Goal: Task Accomplishment & Management: Use online tool/utility

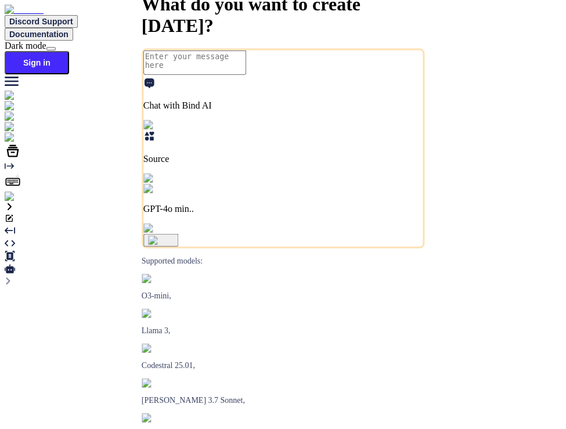
type textarea "x"
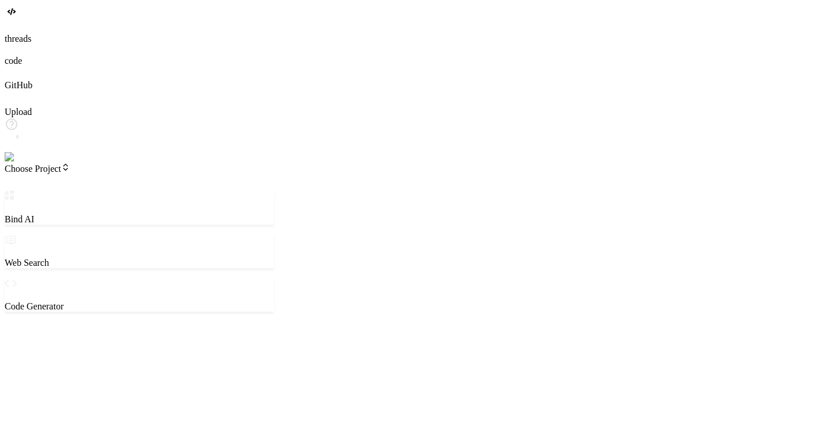
scroll to position [223, 0]
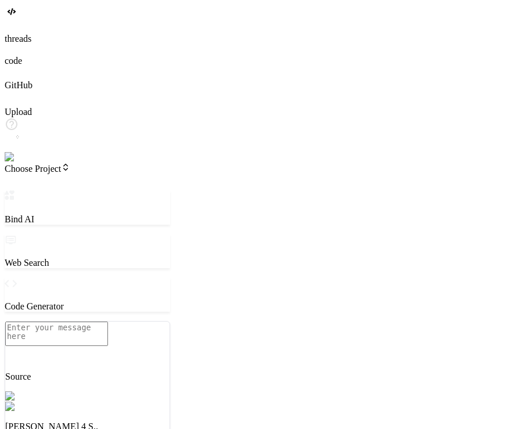
click at [67, 164] on span "Choose Project" at bounding box center [38, 169] width 66 height 10
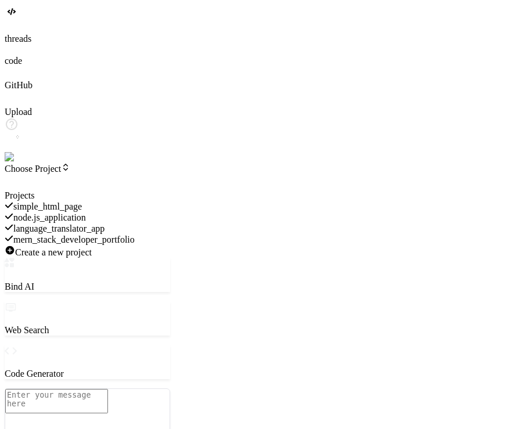
click at [82, 201] on span "simple_html_page" at bounding box center [47, 206] width 68 height 10
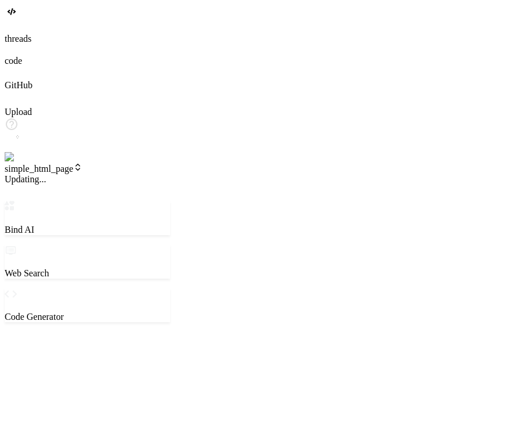
scroll to position [268, 0]
type textarea "x"
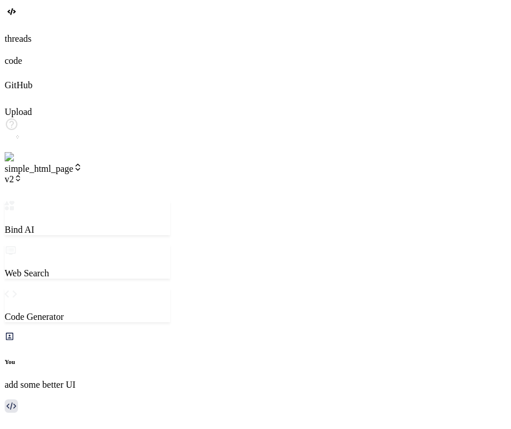
scroll to position [856, 0]
type textarea "x"
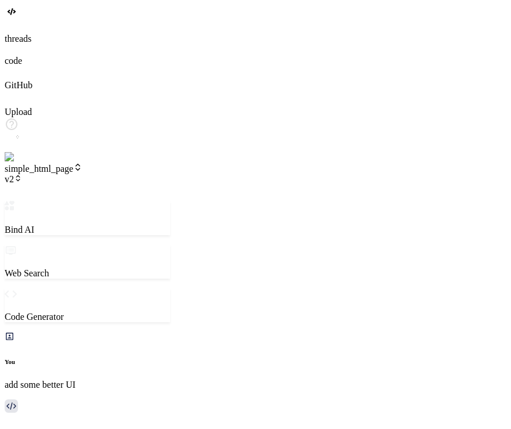
scroll to position [368, 0]
click at [22, 174] on span "v2" at bounding box center [13, 179] width 17 height 10
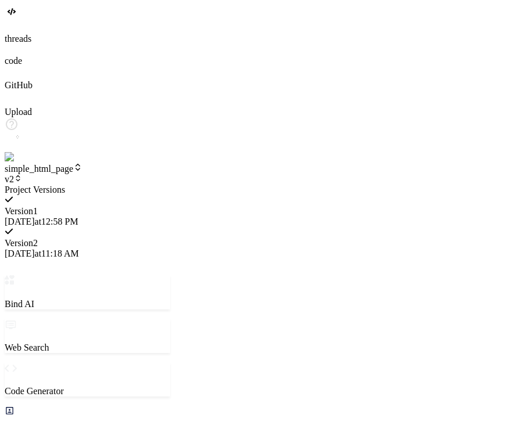
click at [124, 184] on div at bounding box center [87, 184] width 165 height 0
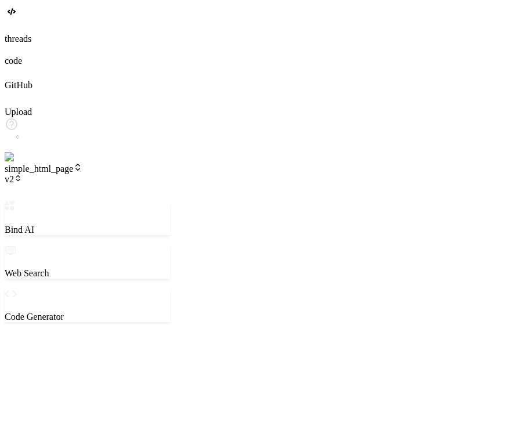
scroll to position [0, 0]
click at [22, 174] on icon at bounding box center [18, 178] width 8 height 8
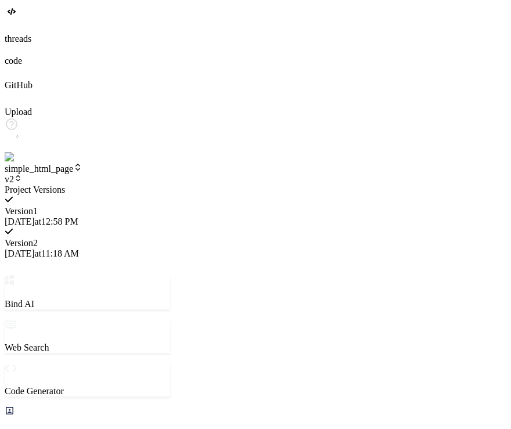
click at [170, 184] on div at bounding box center [87, 184] width 165 height 0
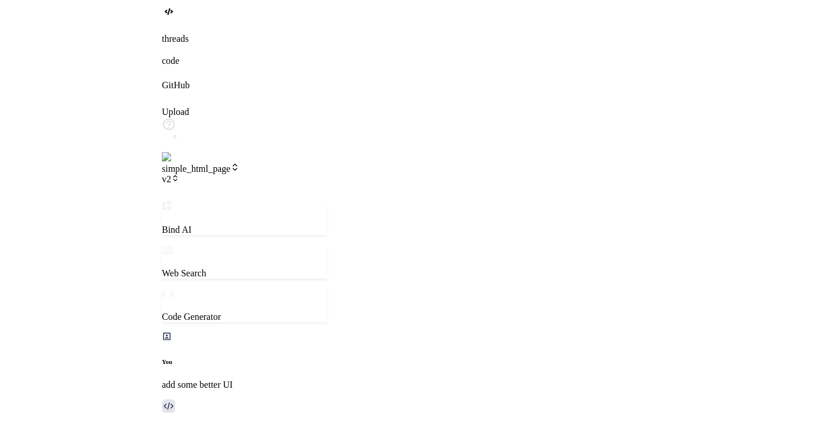
scroll to position [856, 0]
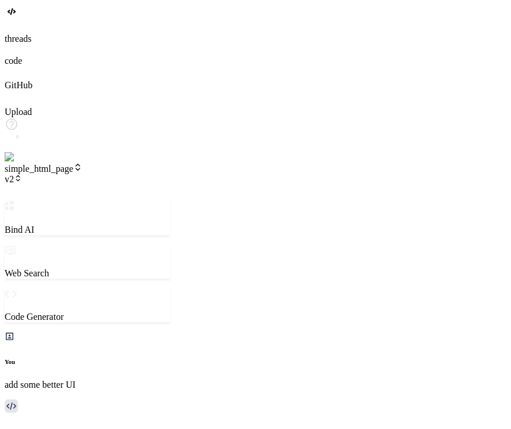
click at [22, 174] on span "v2" at bounding box center [13, 179] width 17 height 10
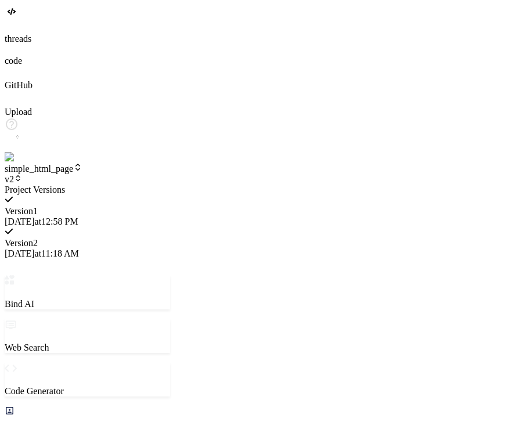
click at [170, 184] on div at bounding box center [87, 184] width 165 height 0
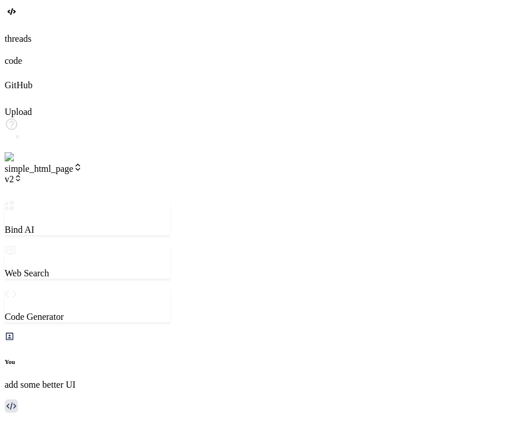
click at [22, 174] on span "v2" at bounding box center [13, 179] width 17 height 10
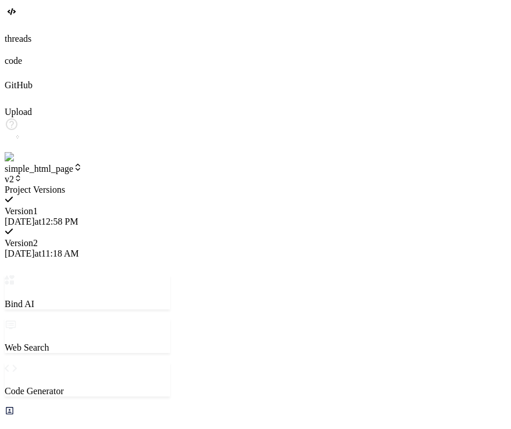
click at [170, 184] on div at bounding box center [87, 184] width 165 height 0
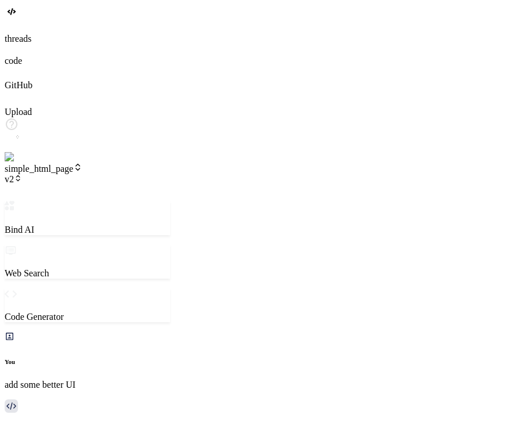
click at [22, 174] on span "v2" at bounding box center [13, 179] width 17 height 10
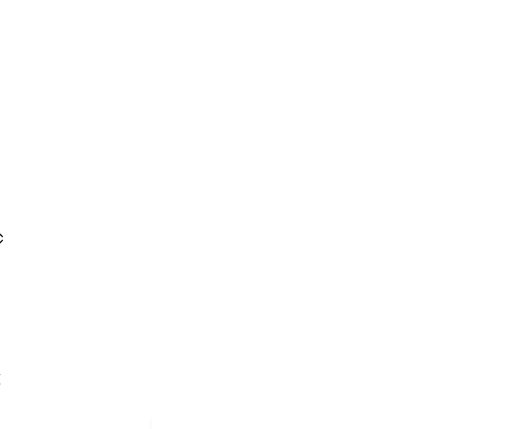
click at [170, 184] on div at bounding box center [87, 184] width 165 height 0
click at [22, 174] on span "v2" at bounding box center [13, 179] width 17 height 10
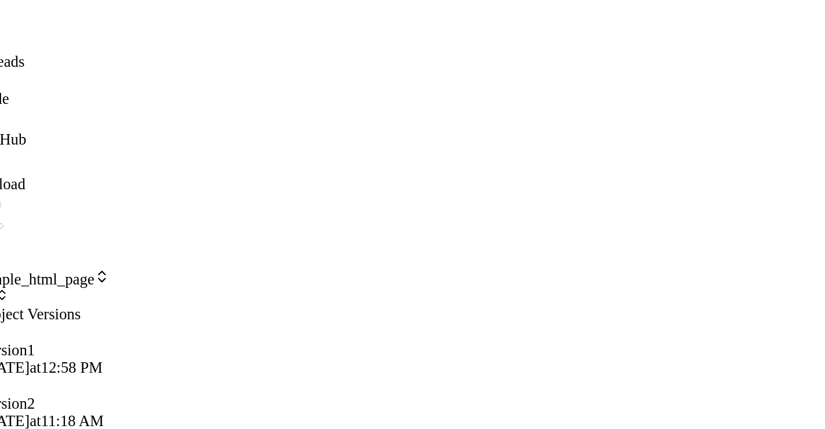
type textarea "x"
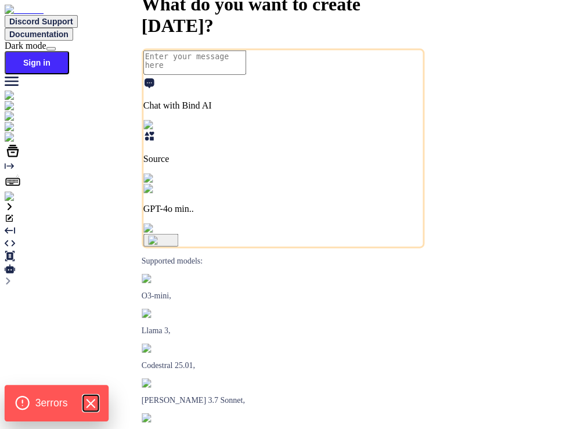
click at [98, 399] on icon "Hide Errors" at bounding box center [90, 403] width 15 height 15
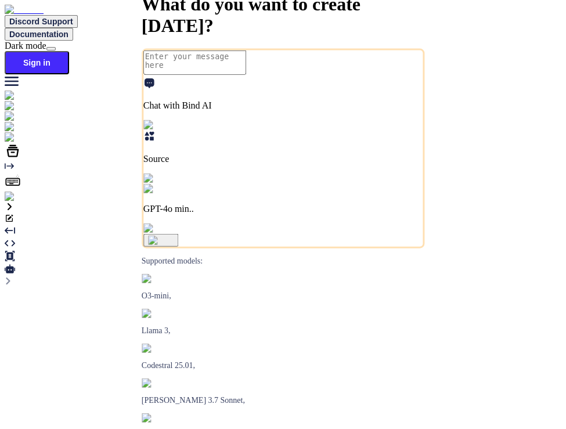
click at [14, 202] on img at bounding box center [21, 196] width 32 height 10
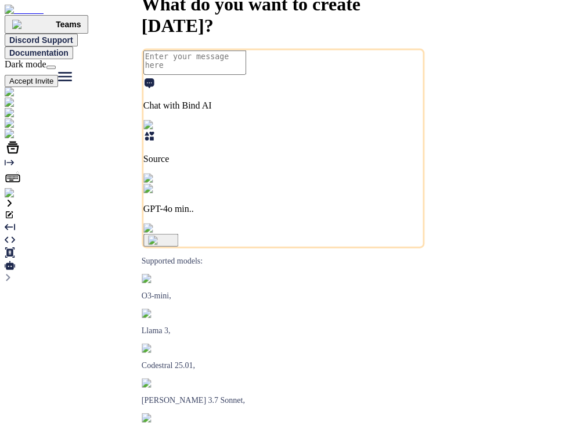
type textarea "x"
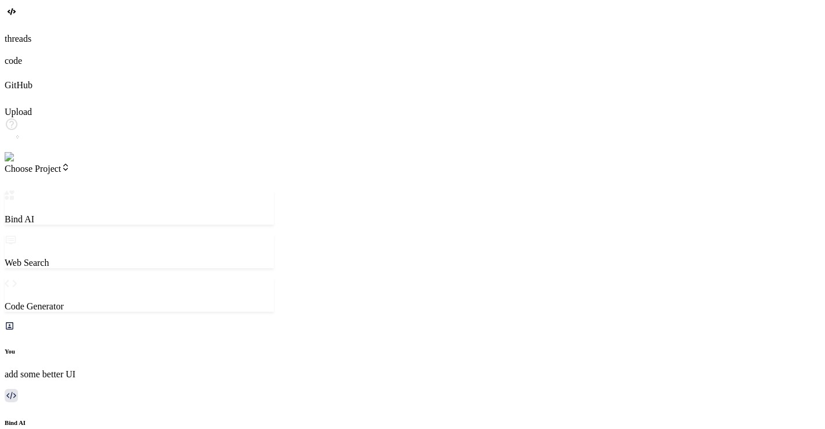
scroll to position [588, 0]
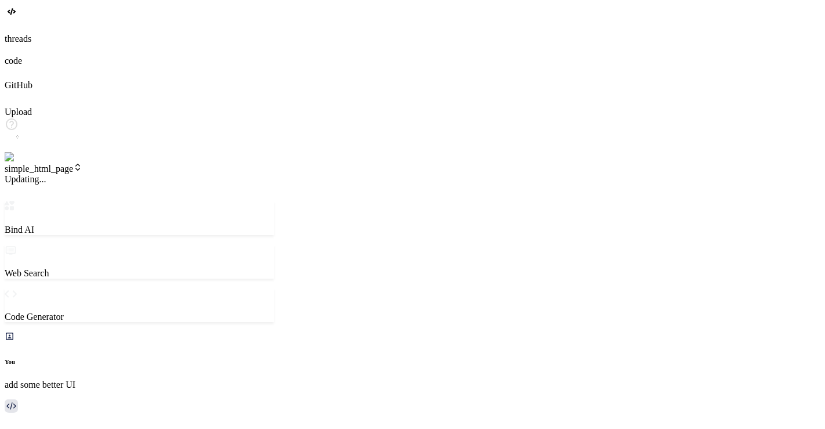
click at [79, 164] on span "simple_html_page" at bounding box center [44, 169] width 78 height 10
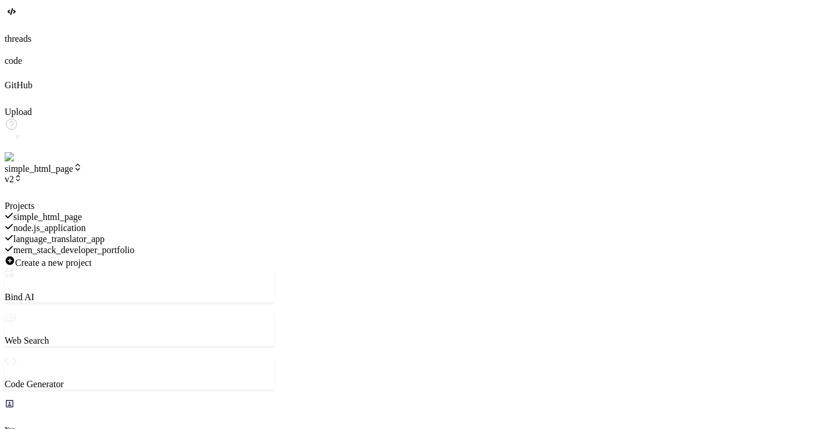
click at [207, 201] on div at bounding box center [139, 201] width 269 height 0
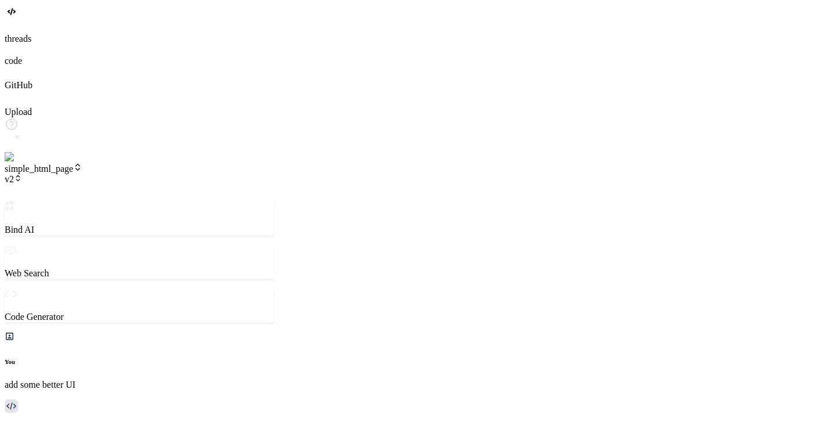
scroll to position [766, 0]
type textarea "x"
type textarea "c"
type textarea "x"
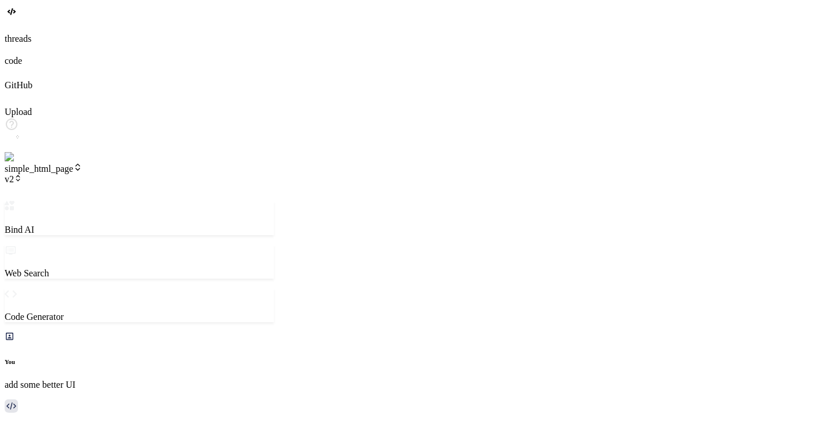
type textarea "co"
type textarea "x"
type textarea "con"
type textarea "x"
type textarea "cont"
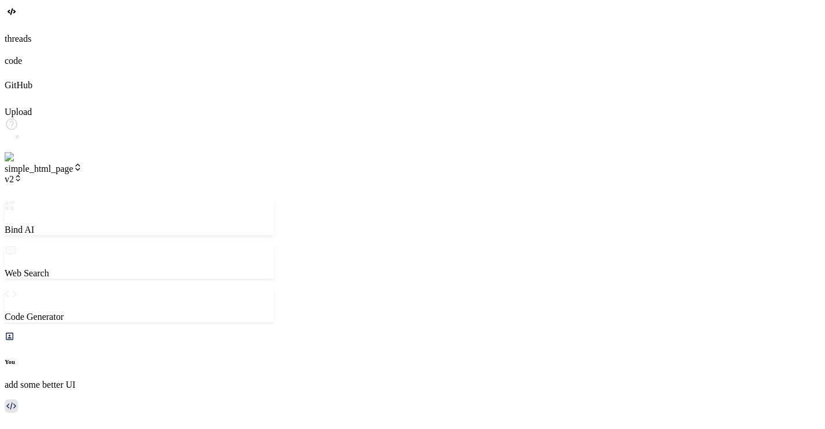
type textarea "x"
type textarea "conti"
type textarea "x"
type textarea "contin"
type textarea "x"
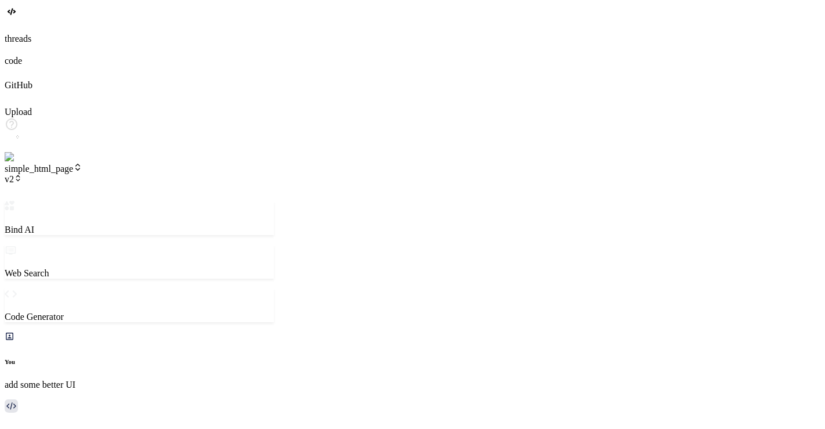
type textarea "continu"
type textarea "x"
type textarea "continue"
type textarea "x"
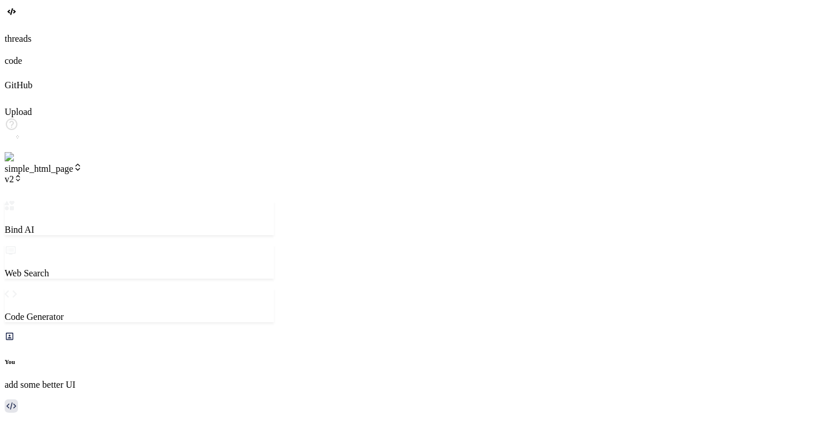
click at [22, 174] on span "v2" at bounding box center [13, 179] width 17 height 10
click at [20, 179] on icon at bounding box center [17, 180] width 3 height 2
click at [22, 174] on icon at bounding box center [18, 178] width 8 height 8
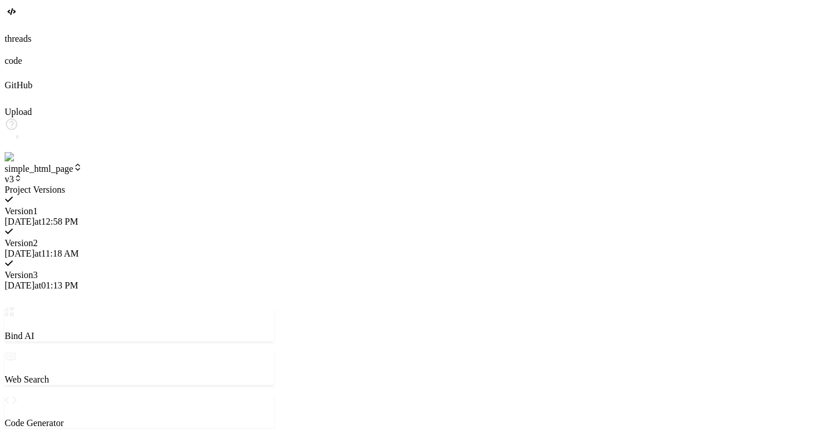
click at [187, 184] on div at bounding box center [139, 184] width 269 height 0
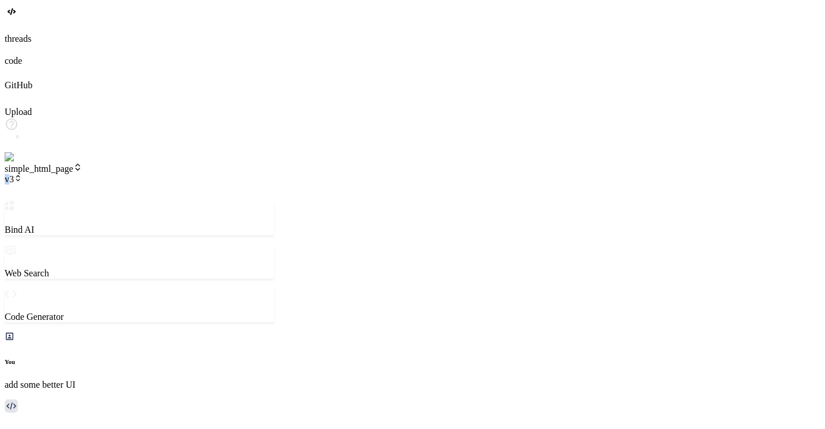
drag, startPoint x: 139, startPoint y: 6, endPoint x: 146, endPoint y: 10, distance: 7.6
click at [146, 162] on header "simple_html_page v3 Created with Pixso." at bounding box center [139, 181] width 269 height 38
click at [22, 174] on span "v3" at bounding box center [13, 179] width 17 height 10
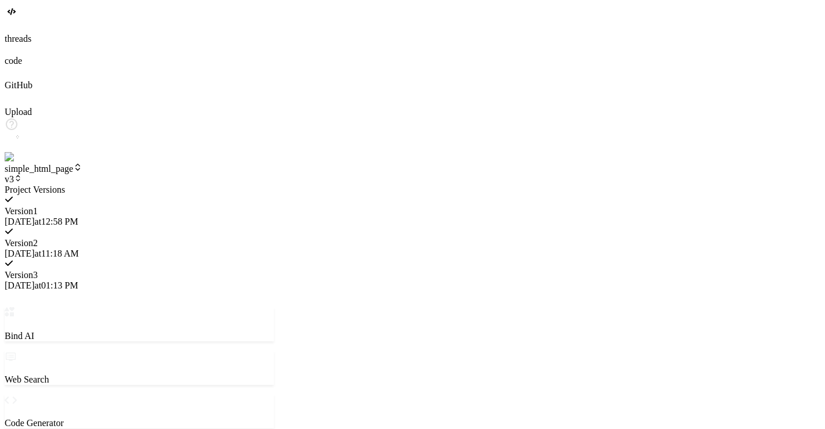
click at [188, 184] on div at bounding box center [139, 184] width 269 height 0
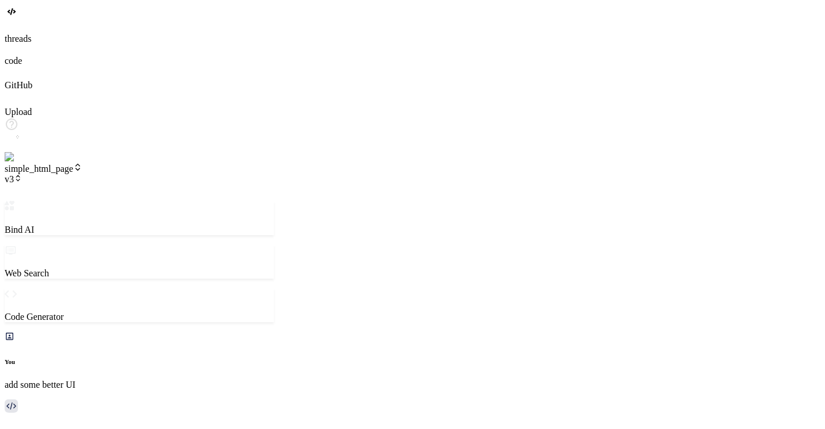
click at [22, 174] on span "v3" at bounding box center [13, 179] width 17 height 10
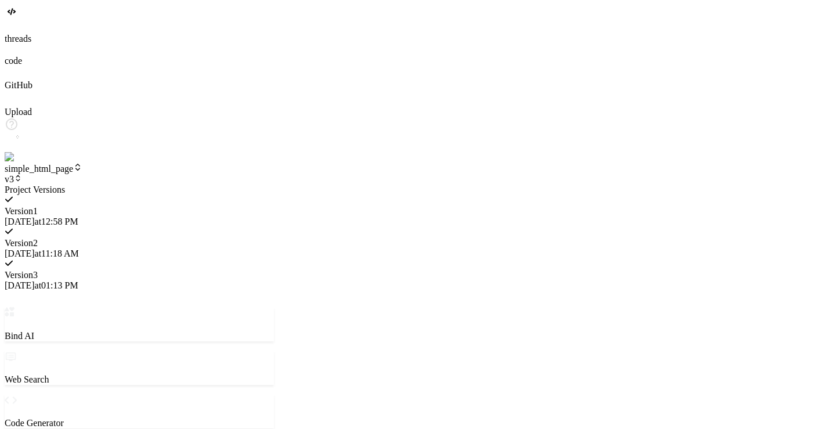
click at [192, 184] on div at bounding box center [139, 184] width 269 height 0
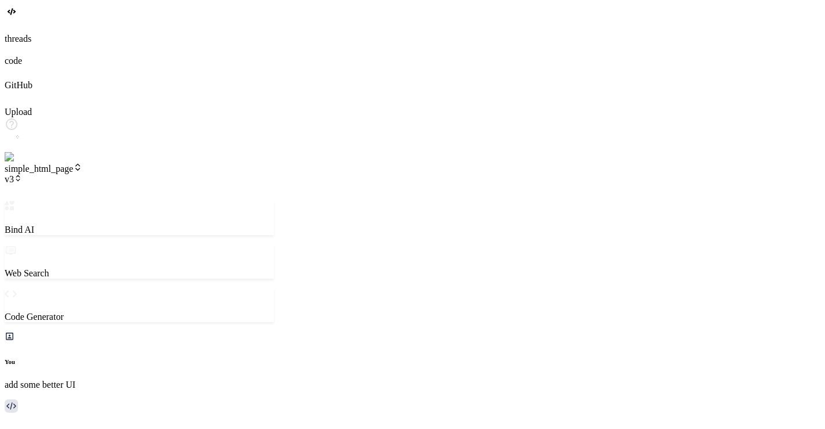
scroll to position [558, 0]
click at [20, 179] on icon at bounding box center [17, 180] width 3 height 2
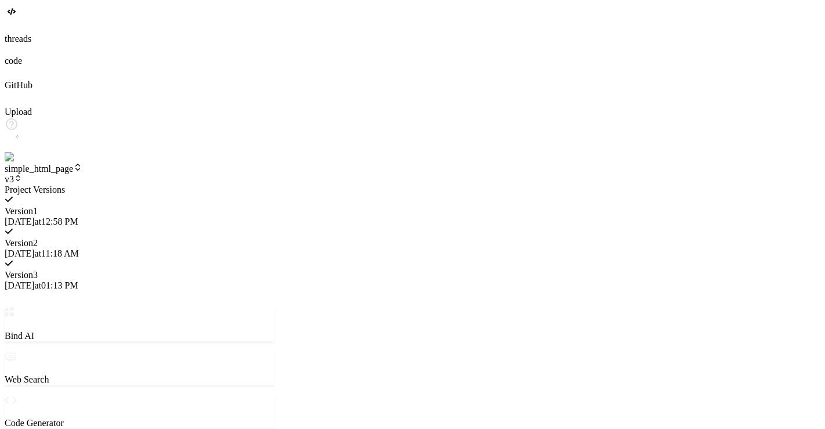
click at [211, 184] on div at bounding box center [139, 184] width 269 height 0
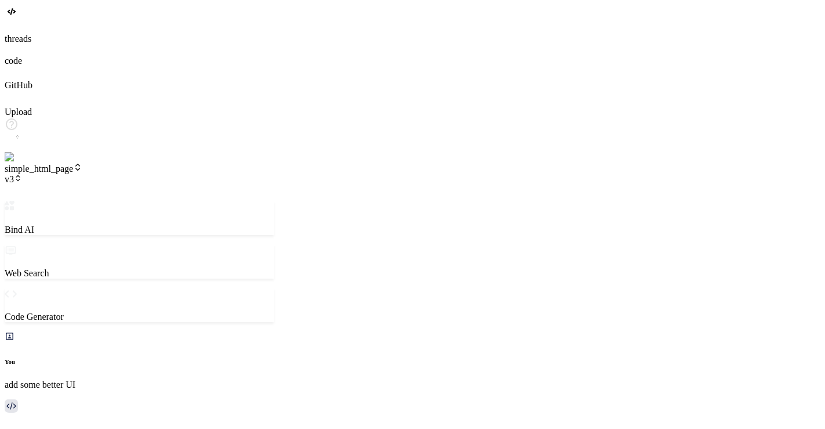
click at [22, 174] on span "v3" at bounding box center [13, 179] width 17 height 10
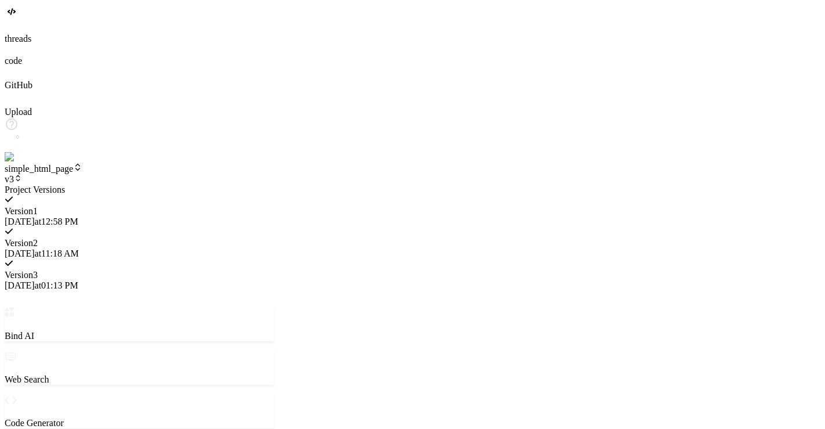
click at [78, 216] on span "9/9/2025 at 12:58 PM" at bounding box center [42, 221] width 74 height 10
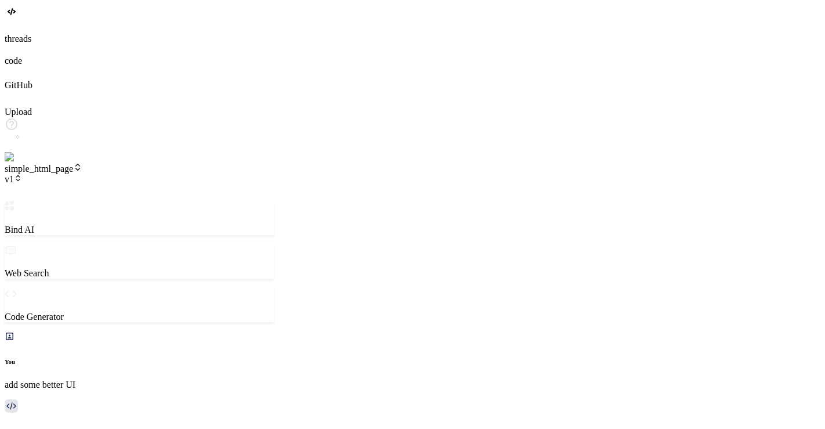
scroll to position [1399, 0]
type textarea "x"
type textarea "c"
type textarea "x"
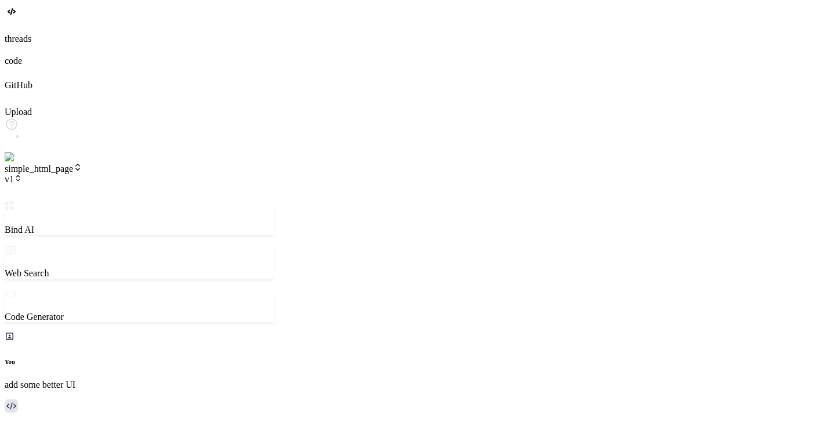
type textarea "co"
type textarea "x"
type textarea "con"
type textarea "x"
type textarea "cont"
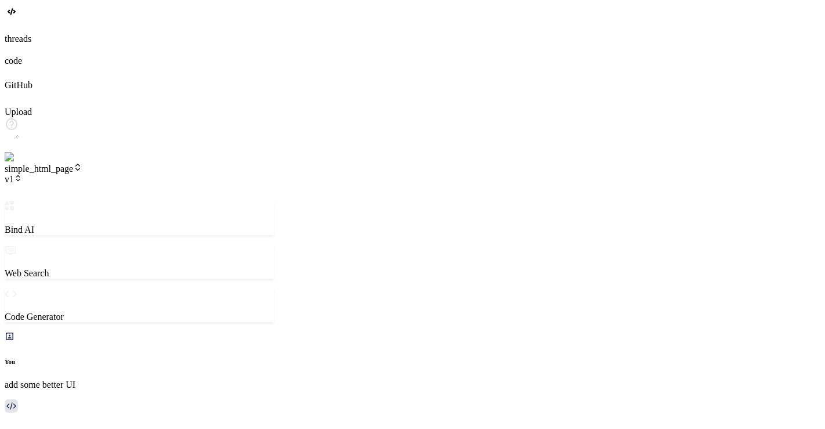
type textarea "x"
type textarea "conti"
type textarea "x"
type textarea "contin"
type textarea "x"
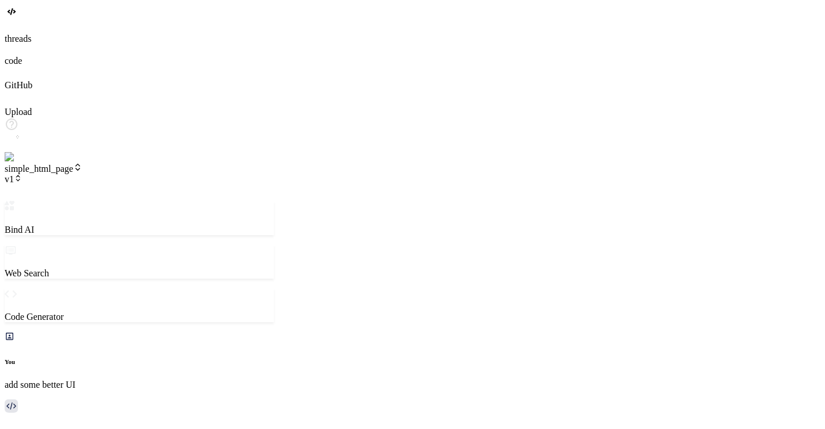
type textarea "continu"
type textarea "x"
type textarea "continue"
type textarea "x"
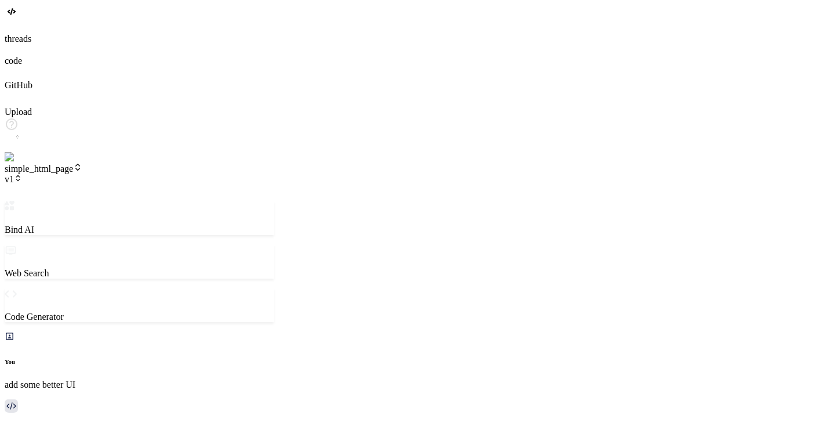
click at [22, 174] on icon at bounding box center [18, 178] width 8 height 8
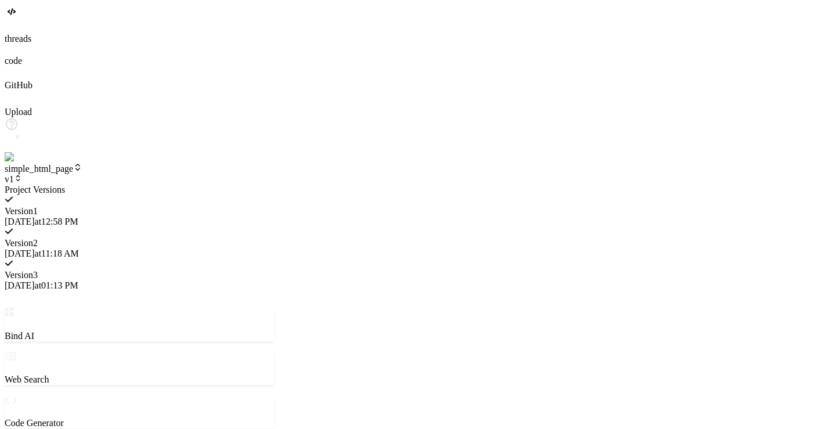
click at [38, 238] on span "Version 2" at bounding box center [21, 243] width 33 height 10
click at [38, 270] on span "Version 3" at bounding box center [21, 275] width 33 height 10
click at [38, 206] on span "Version 1" at bounding box center [21, 211] width 33 height 10
click at [206, 227] on div "Version 2 9/24/2025 at 11:18 AM" at bounding box center [139, 243] width 269 height 32
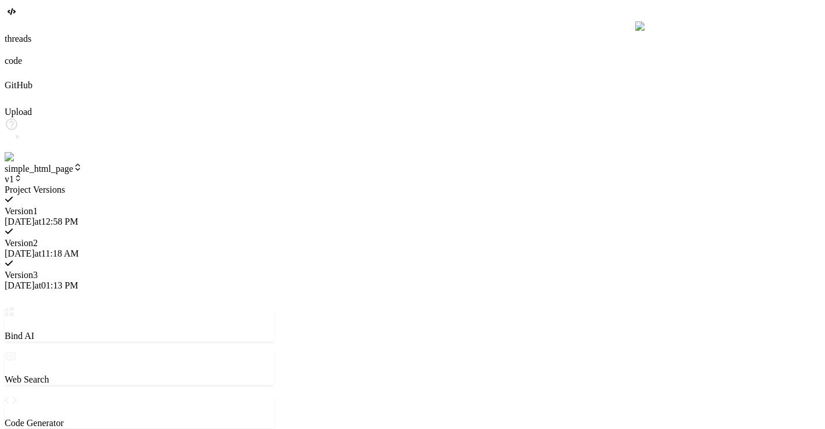
click at [38, 270] on span "Version 3" at bounding box center [21, 275] width 33 height 10
click at [205, 184] on div at bounding box center [139, 184] width 269 height 0
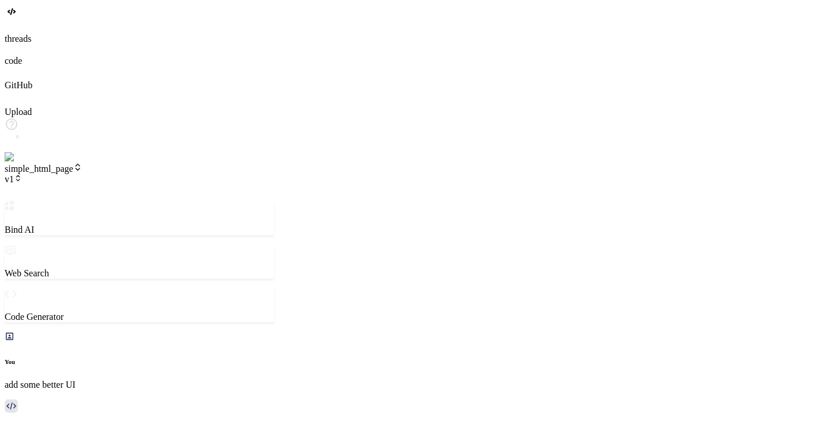
click at [150, 162] on header "simple_html_page v1 Created with Pixso." at bounding box center [139, 181] width 269 height 38
click at [22, 174] on span "v1" at bounding box center [13, 179] width 17 height 10
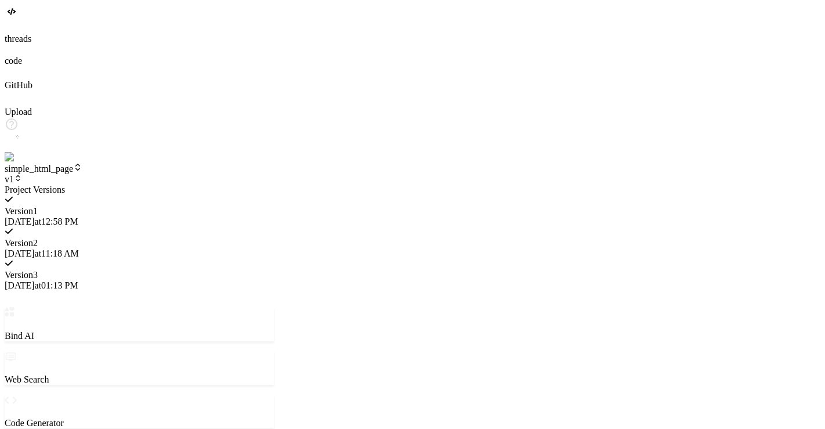
click at [38, 270] on span "Version 3" at bounding box center [21, 275] width 33 height 10
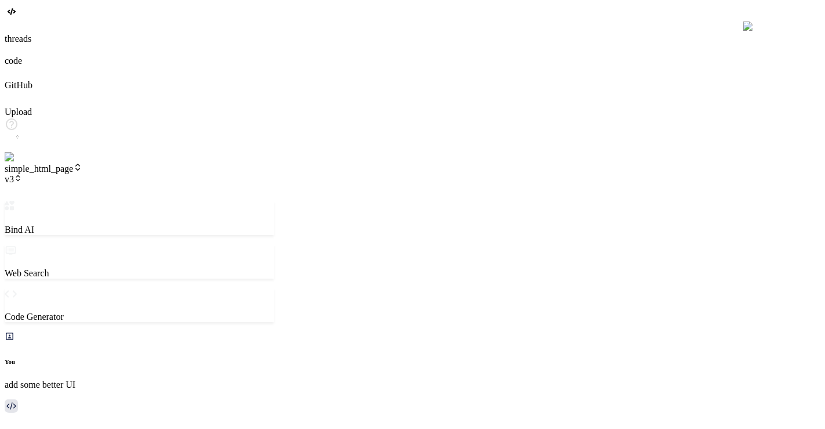
scroll to position [1296, 0]
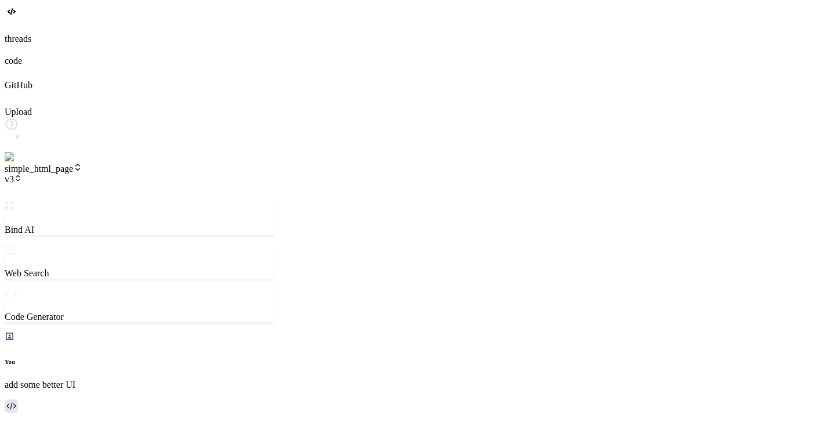
scroll to position [1687, 0]
click at [22, 174] on span "v3" at bounding box center [13, 179] width 17 height 10
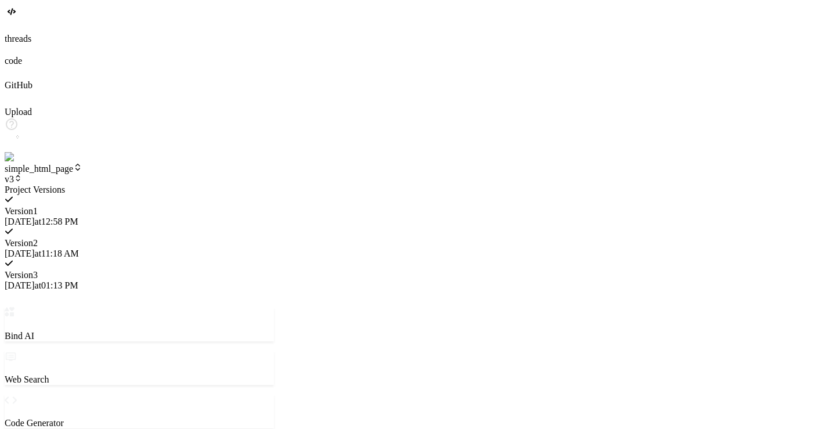
click at [78, 216] on span "9/9/2025 at 12:58 PM" at bounding box center [42, 221] width 74 height 10
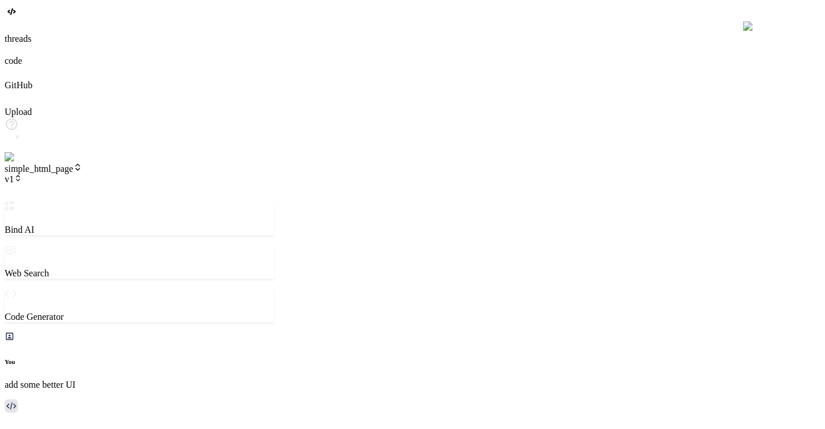
scroll to position [1743, 0]
click at [22, 174] on span "v1" at bounding box center [13, 179] width 17 height 10
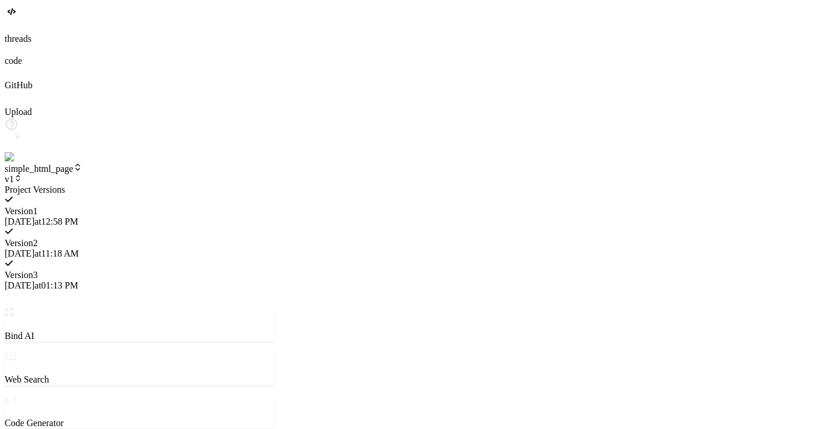
click at [193, 184] on div at bounding box center [139, 184] width 269 height 0
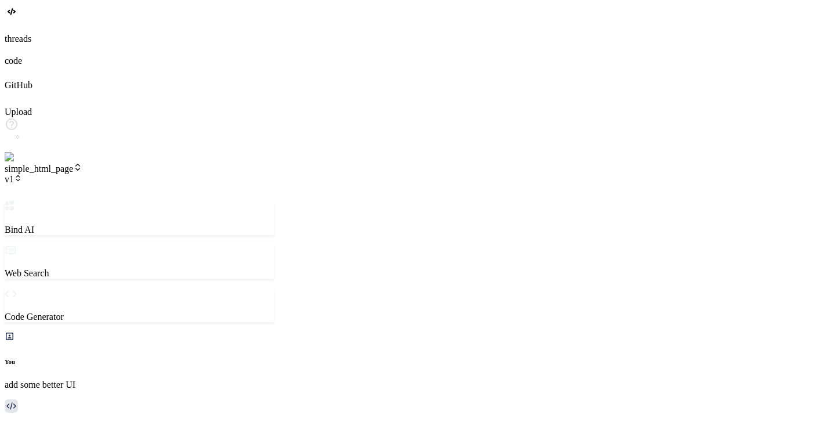
scroll to position [1944, 0]
type textarea "x"
click at [22, 174] on span "v1" at bounding box center [13, 179] width 17 height 10
